Goal: Book appointment/travel/reservation

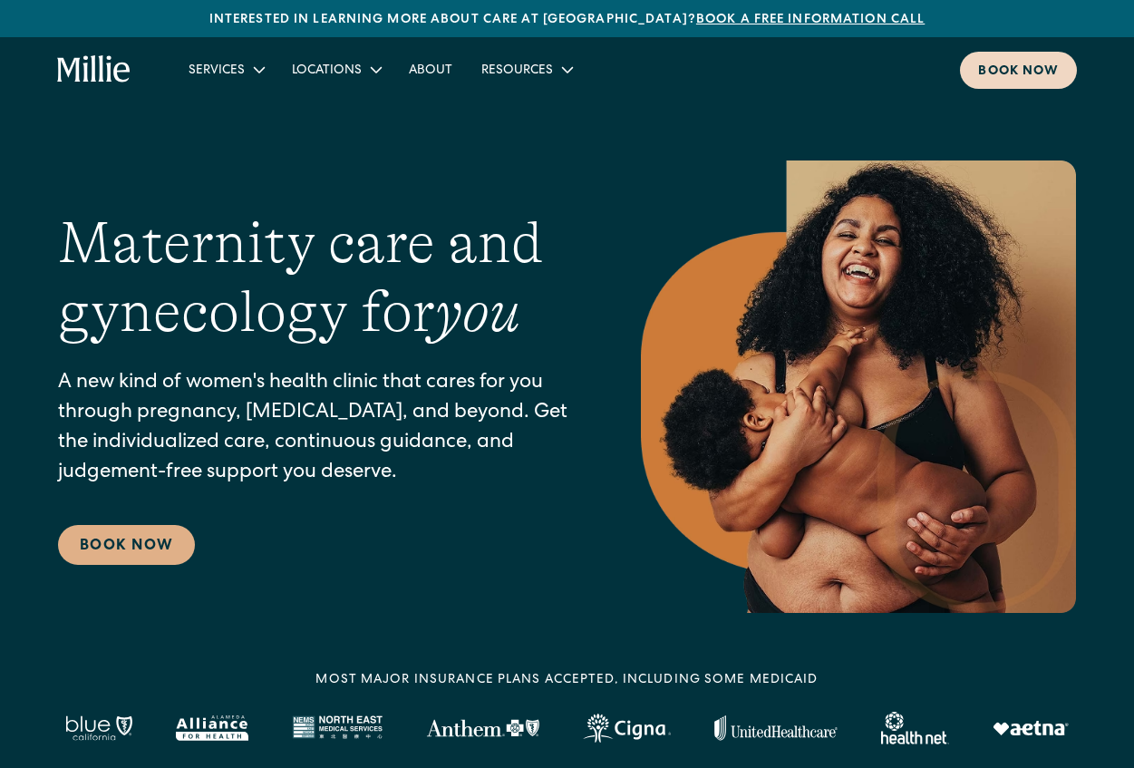
click at [1012, 70] on div "Book now" at bounding box center [1018, 72] width 81 height 19
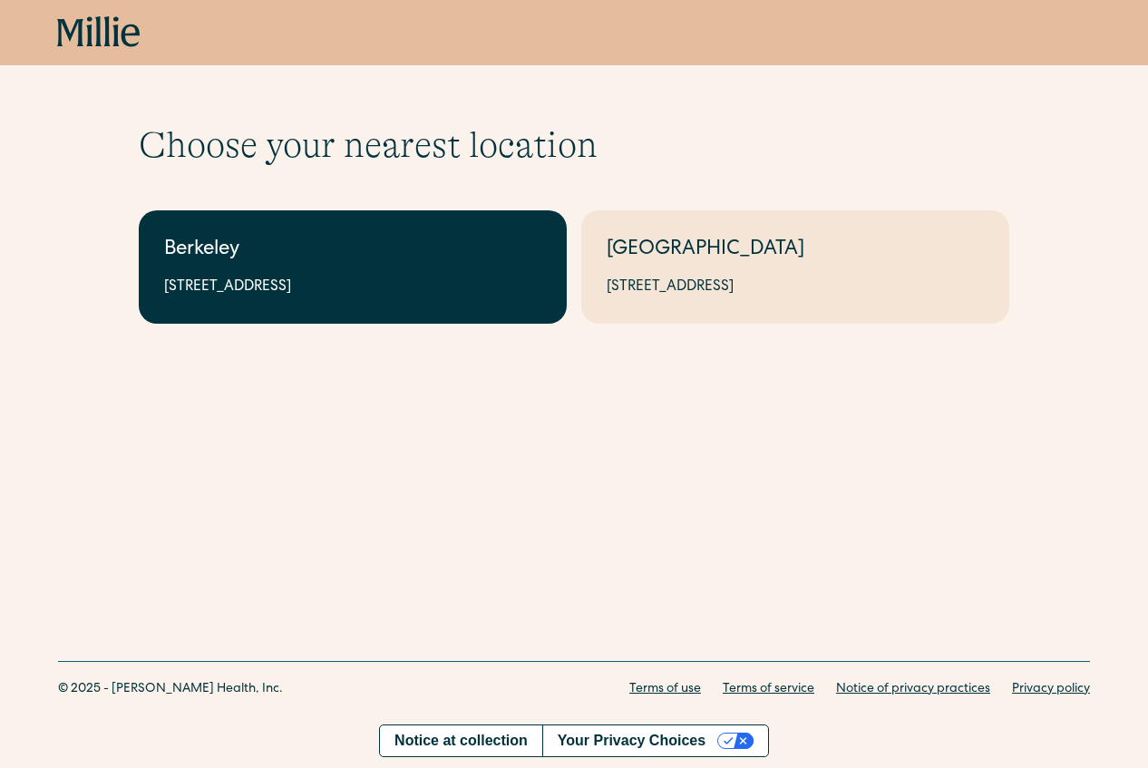
click at [271, 261] on div "Berkeley" at bounding box center [352, 251] width 377 height 30
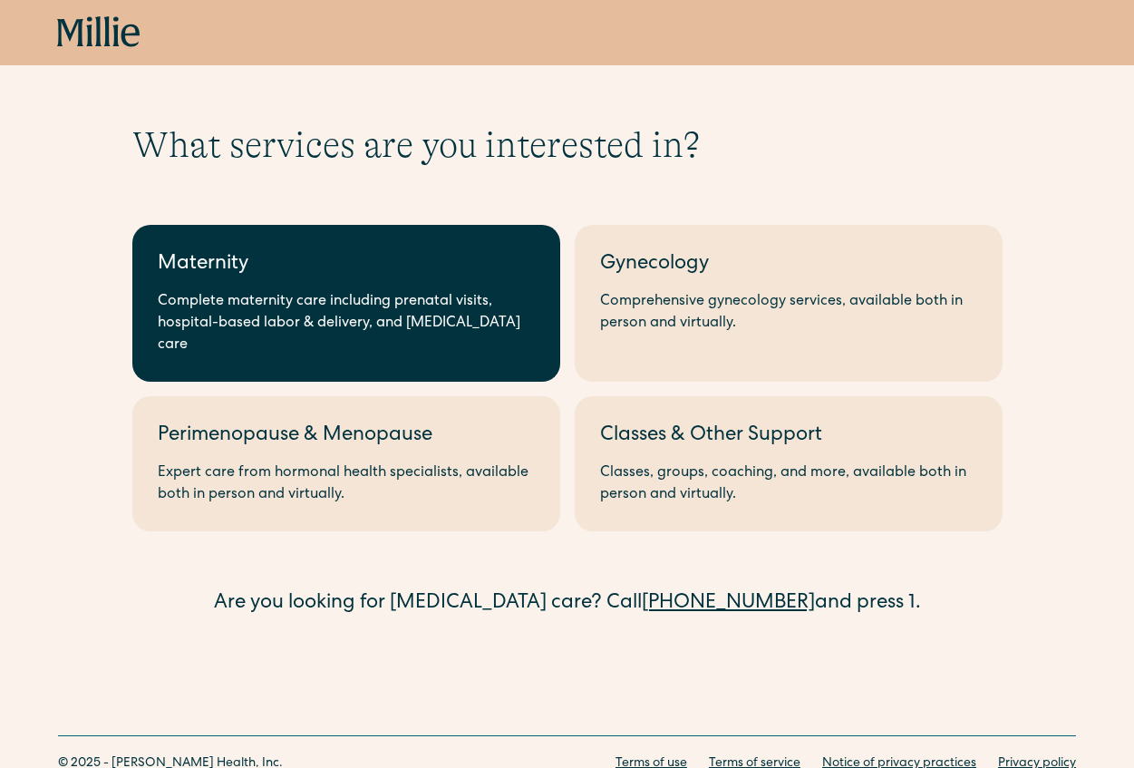
click at [228, 292] on div "Complete maternity care including prenatal visits, hospital-based labor & deliv…" at bounding box center [346, 323] width 377 height 65
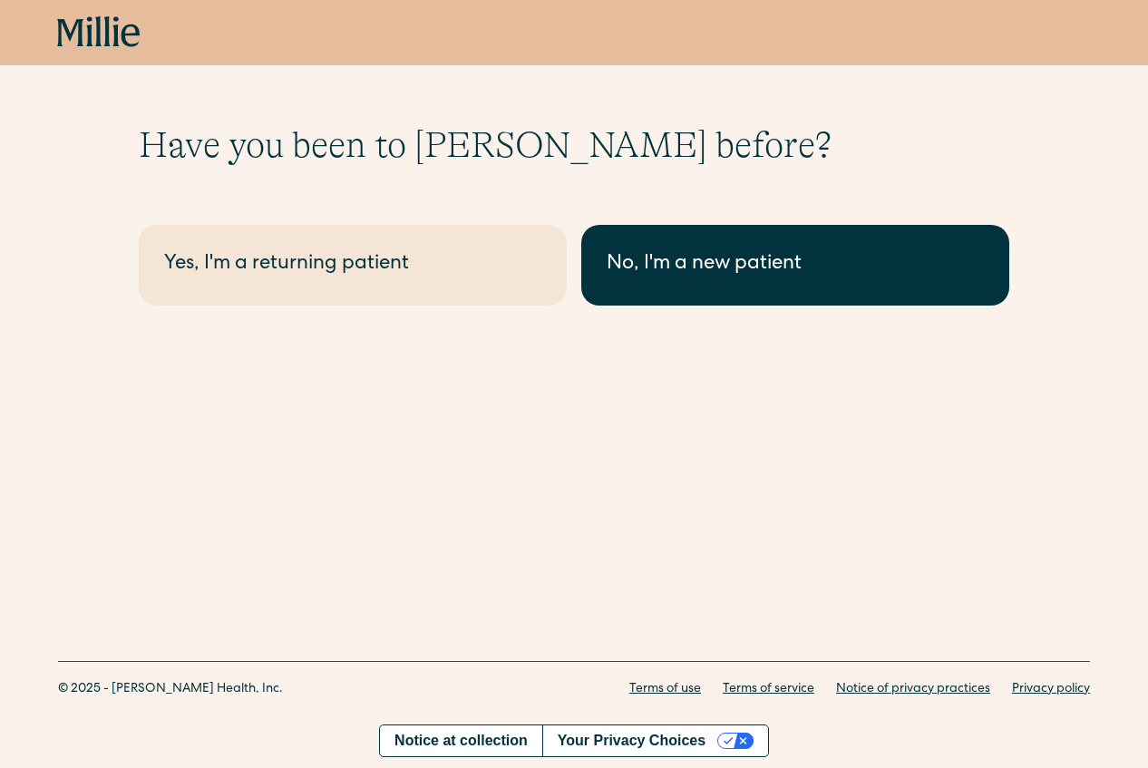
click at [763, 270] on div "No, I'm a new patient" at bounding box center [794, 265] width 377 height 30
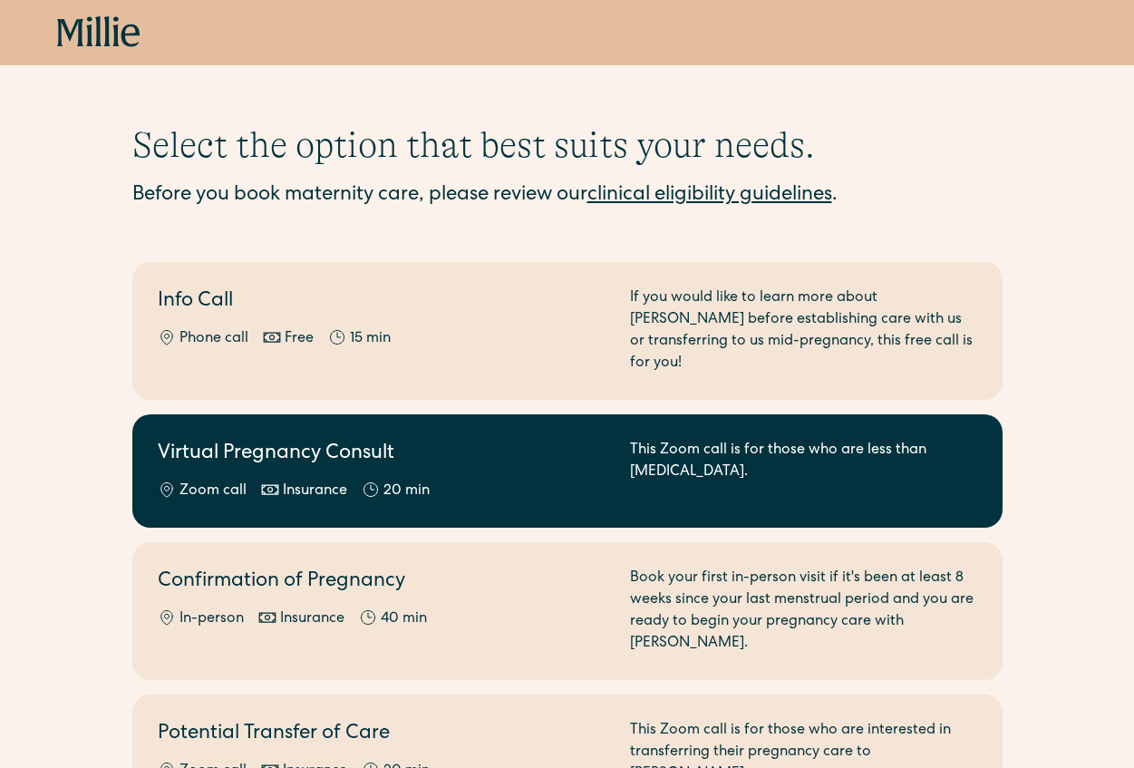
click at [372, 457] on div "Virtual Pregnancy Consult Zoom call Insurance 20 min" at bounding box center [383, 471] width 450 height 63
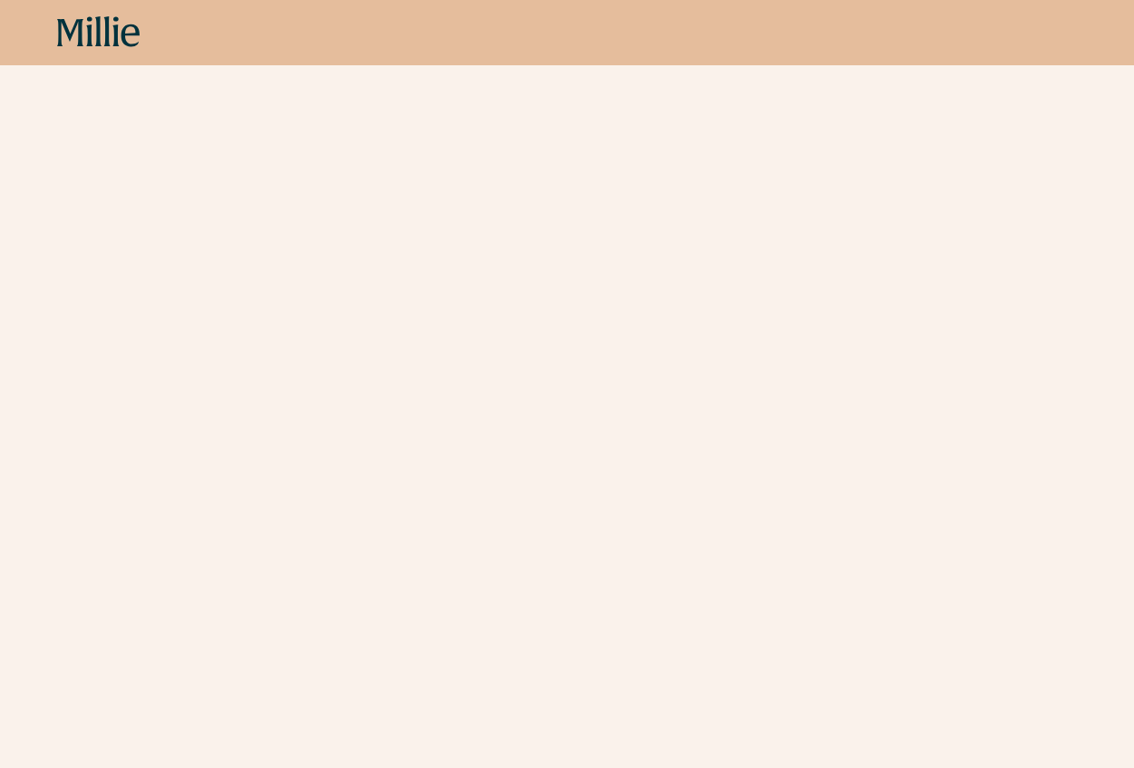
scroll to position [467, 0]
click at [1024, 334] on div "Schedule your appointment Start here if you are less than 8 weeks pregnant. Mee…" at bounding box center [567, 195] width 1134 height 1158
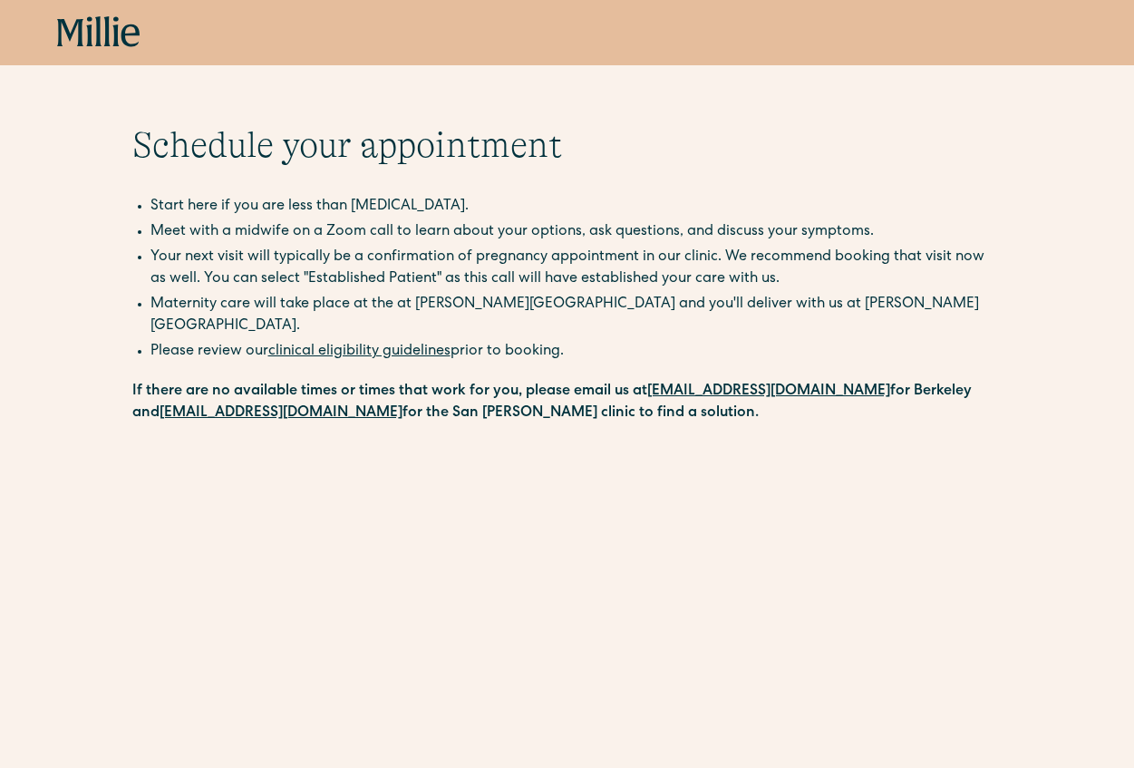
click at [92, 37] on icon at bounding box center [98, 32] width 83 height 33
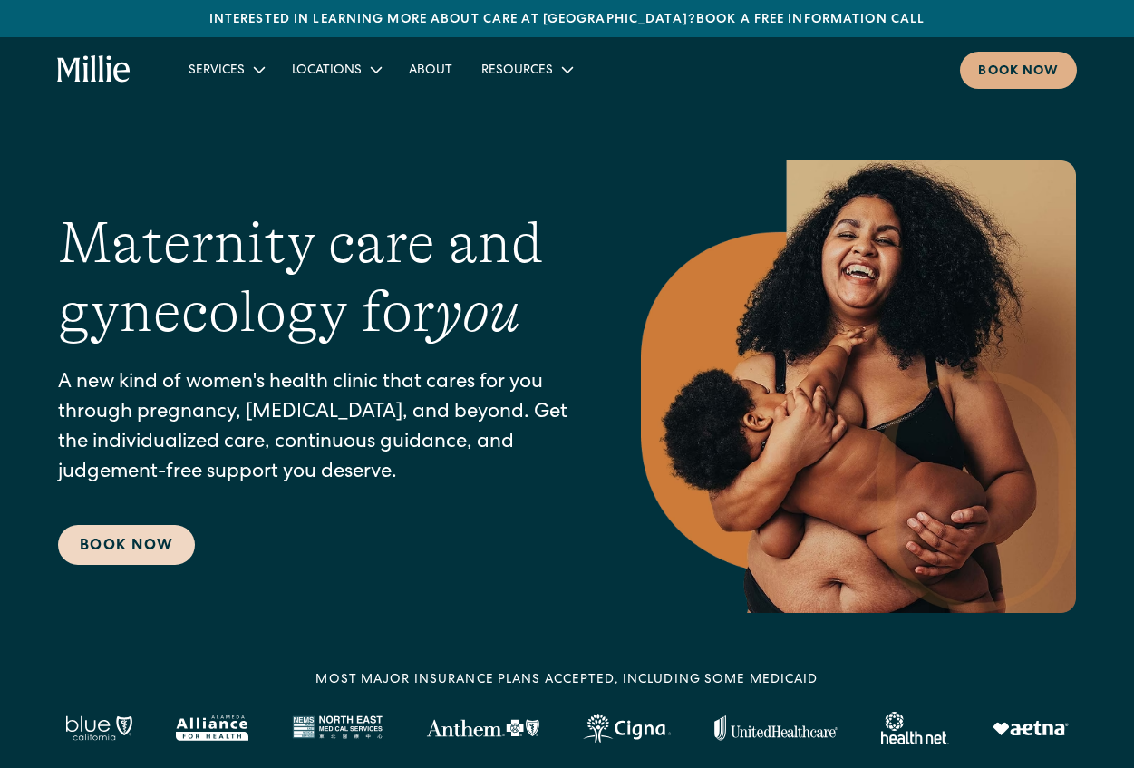
click at [109, 551] on link "Book Now" at bounding box center [126, 545] width 137 height 40
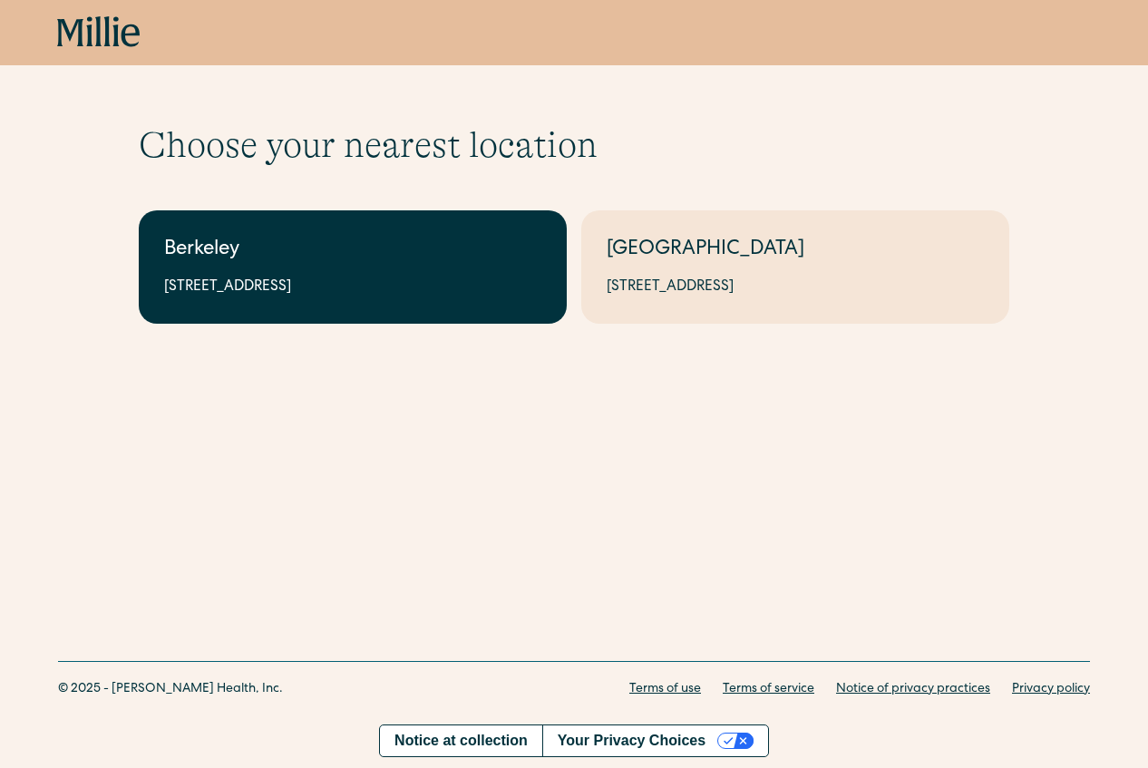
click at [311, 282] on div "2999 Regent St, Suite 524, Berkeley, CA 94705" at bounding box center [352, 287] width 377 height 22
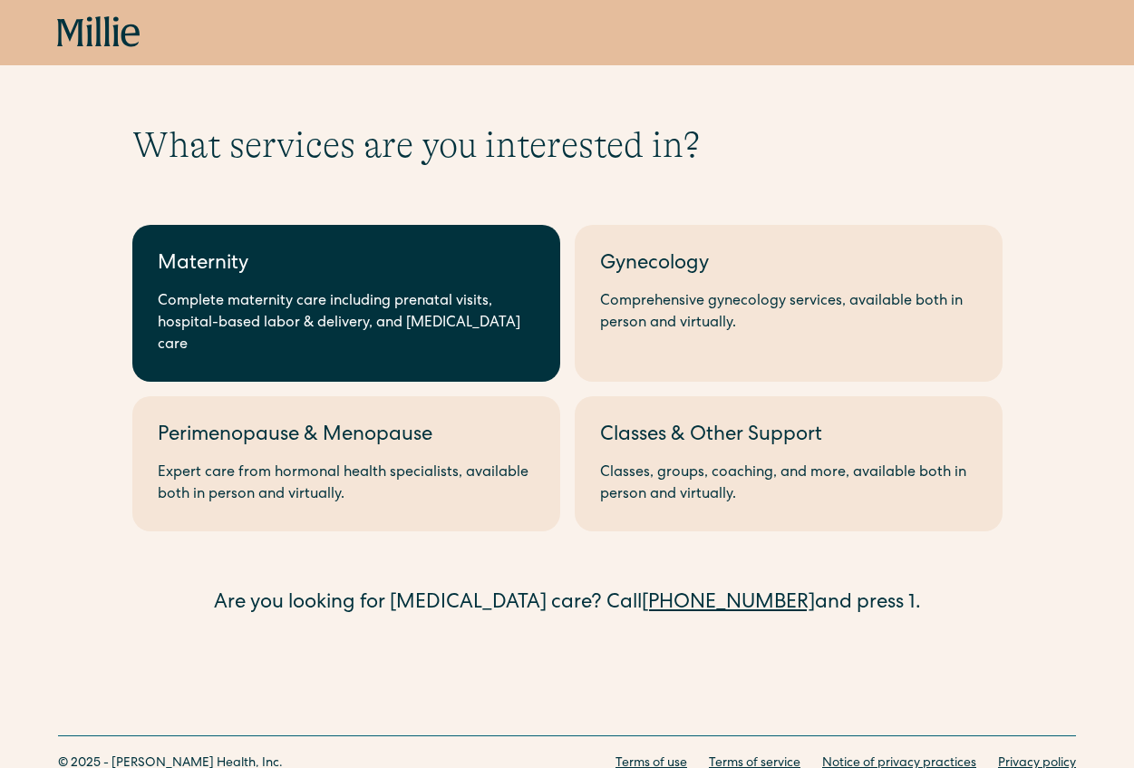
click at [543, 310] on link "Maternity Complete maternity care including prenatal visits, hospital-based lab…" at bounding box center [346, 303] width 428 height 157
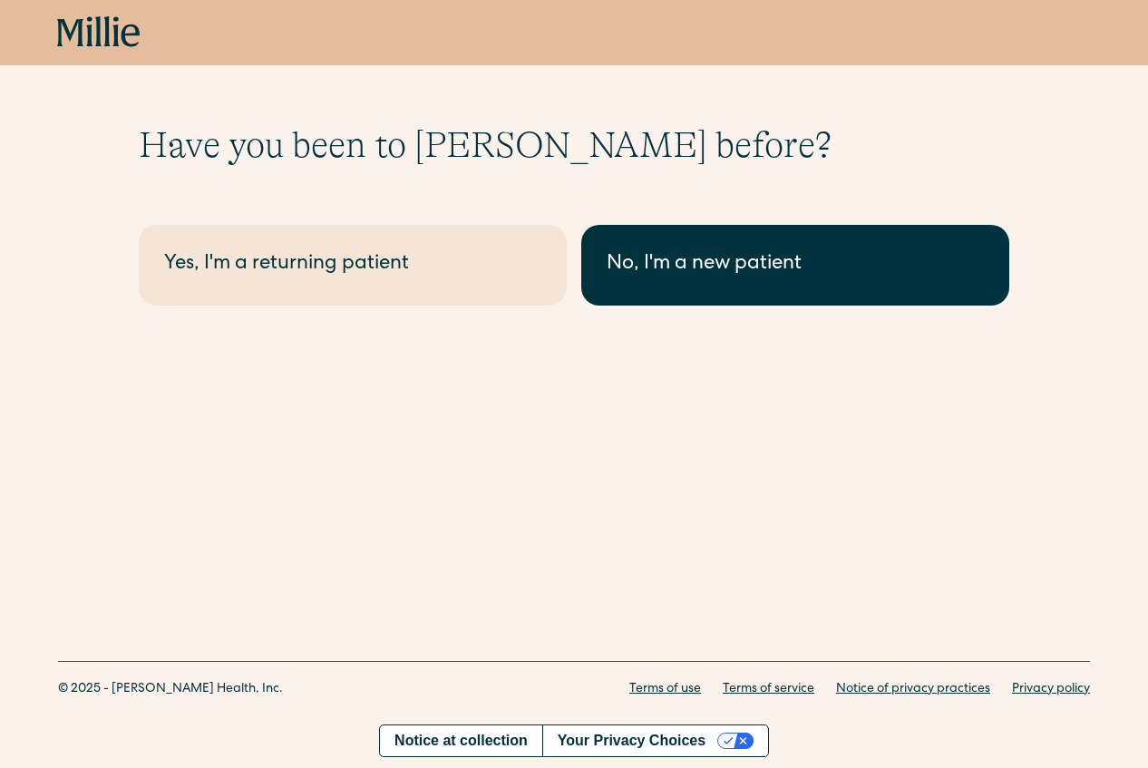
click at [755, 262] on div "No, I'm a new patient" at bounding box center [794, 265] width 377 height 30
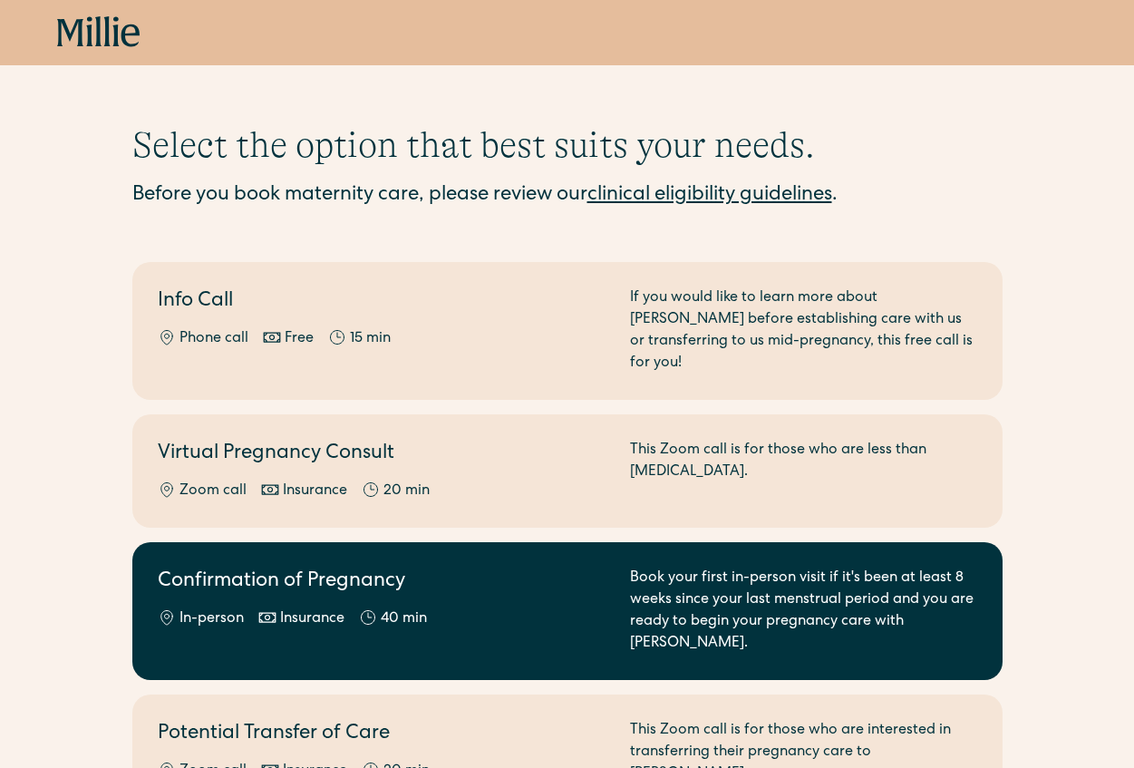
click at [364, 580] on div "Confirmation of Pregnancy In-person Insurance 40 min" at bounding box center [383, 610] width 450 height 87
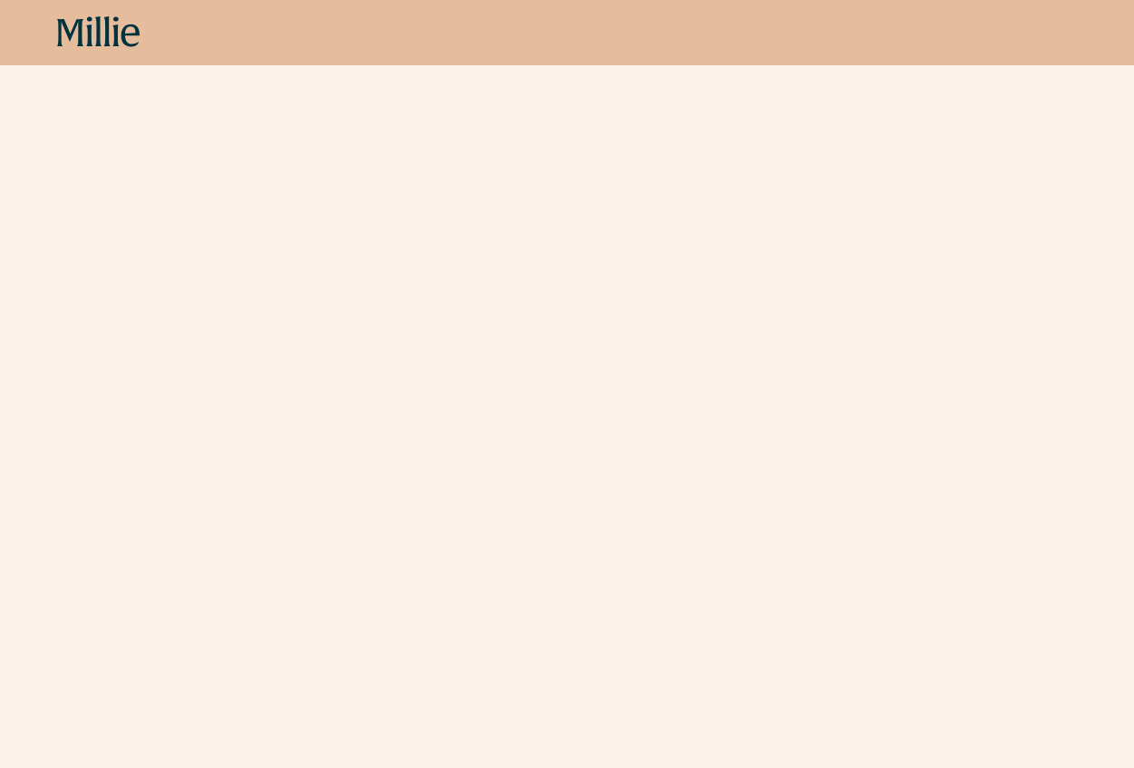
scroll to position [734, 0]
